Goal: Task Accomplishment & Management: Use online tool/utility

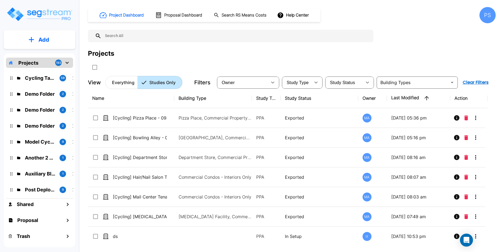
click at [339, 58] on div "Projects" at bounding box center [291, 54] width 407 height 10
click at [174, 16] on h1 "Proposal Dashboard" at bounding box center [183, 15] width 38 height 6
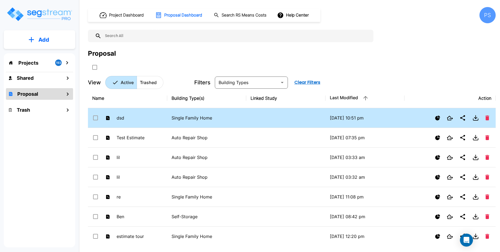
click at [169, 123] on td "Single Family Home" at bounding box center [206, 118] width 79 height 20
checkbox input "true"
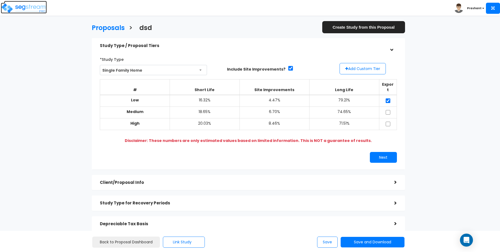
click at [33, 7] on img at bounding box center [24, 8] width 46 height 11
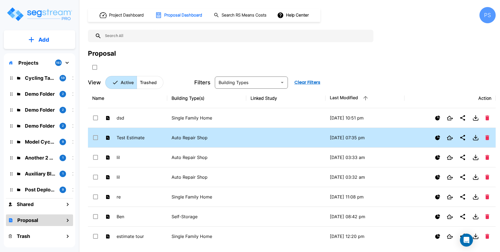
click at [157, 141] on td "Test Estimate" at bounding box center [127, 138] width 79 height 20
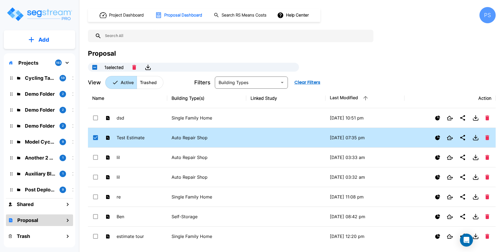
checkbox input "true"
